Goal: Find specific page/section: Find specific page/section

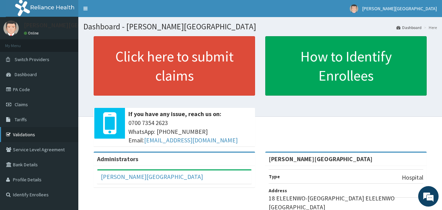
click at [40, 132] on link "Validations" at bounding box center [39, 134] width 78 height 15
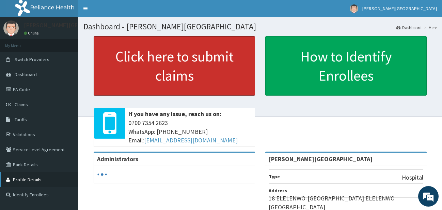
click at [0, 180] on div "R EL Toggle navigation [PERSON_NAME][GEOGRAPHIC_DATA][PERSON_NAME] - [EMAIL_ADD…" at bounding box center [221, 164] width 442 height 329
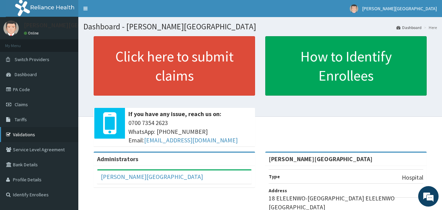
click at [15, 132] on link "Validations" at bounding box center [39, 134] width 78 height 15
